Goal: Find specific page/section: Find specific page/section

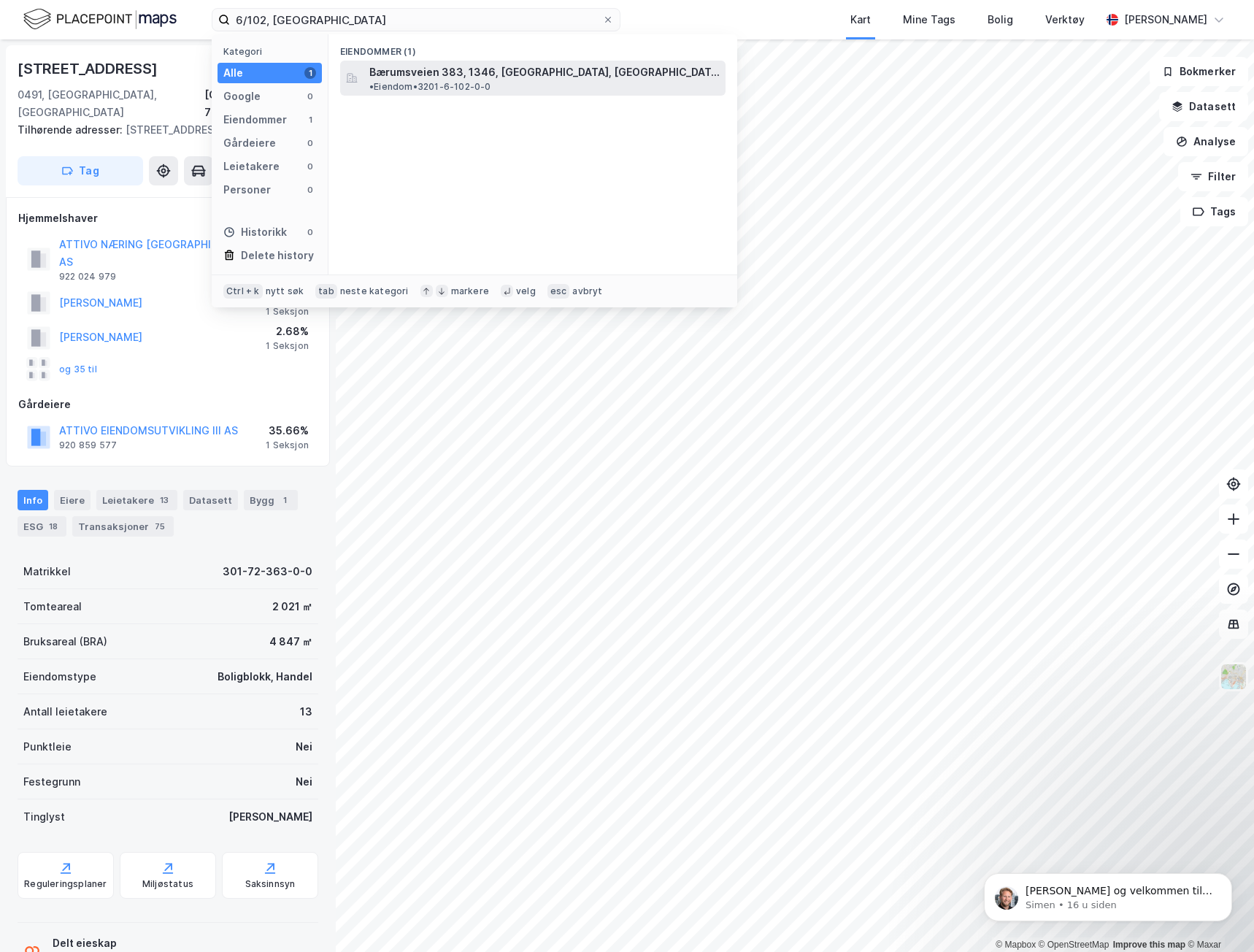
type input "6/102, [GEOGRAPHIC_DATA]"
click at [391, 76] on span "Bærumsveien 383, 1346, [GEOGRAPHIC_DATA], [GEOGRAPHIC_DATA]" at bounding box center [545, 73] width 351 height 18
